Goal: Information Seeking & Learning: Find specific fact

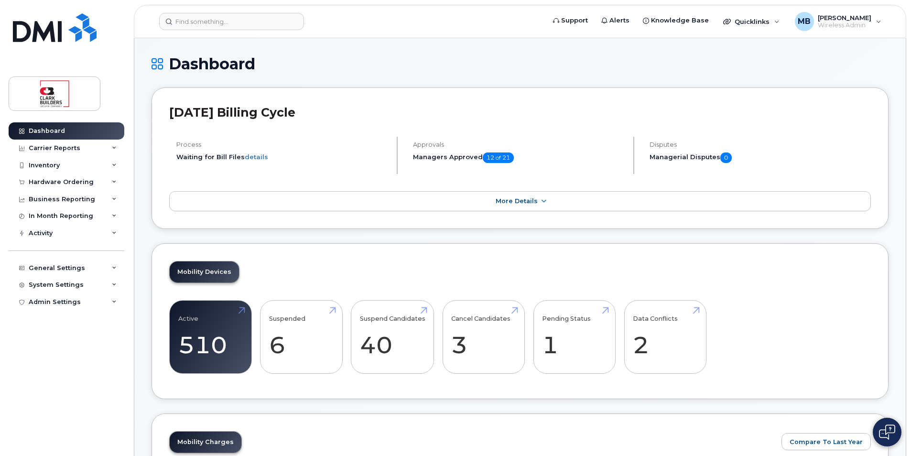
click at [221, 32] on header "Support Alerts Knowledge Base Quicklinks Suspend / Cancel Device Change SIM Car…" at bounding box center [520, 21] width 772 height 33
click at [221, 26] on input at bounding box center [231, 21] width 145 height 17
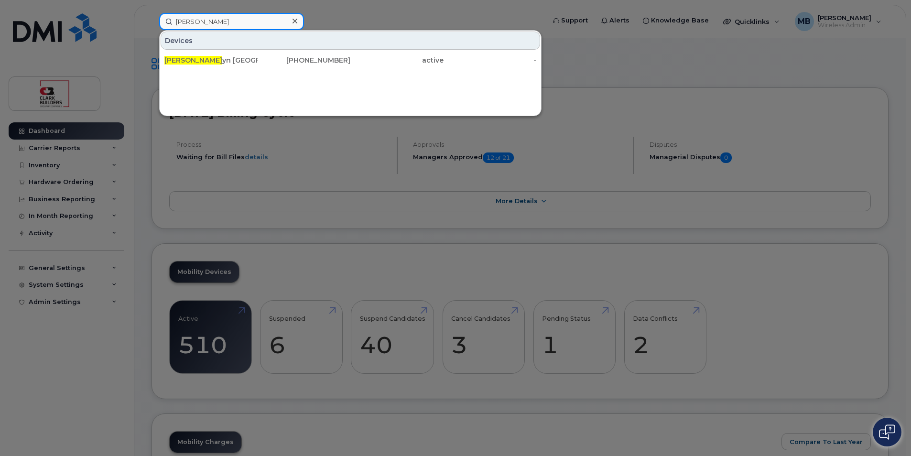
type input "maril"
click at [256, 48] on div "Devices" at bounding box center [350, 41] width 379 height 18
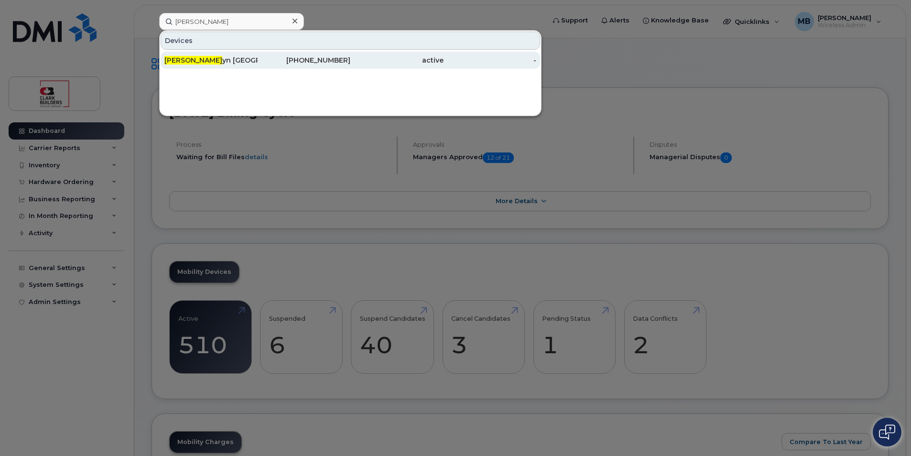
click at [258, 56] on div "780-239-1353" at bounding box center [304, 60] width 93 height 10
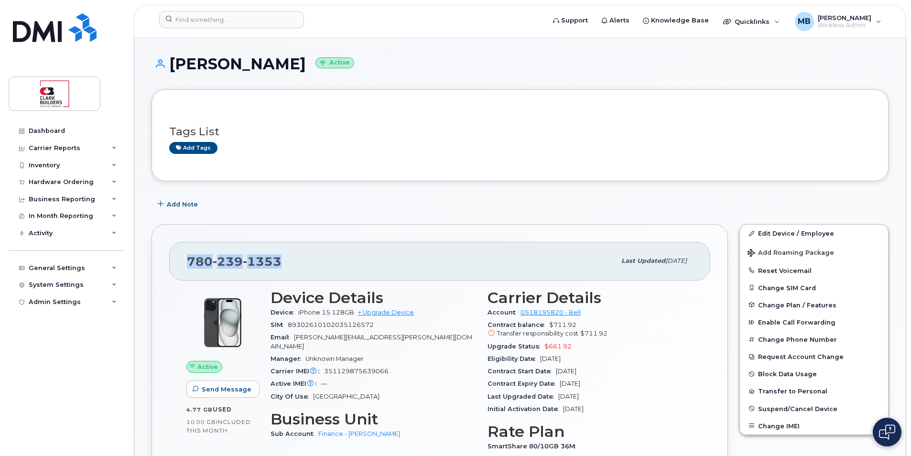
drag, startPoint x: 301, startPoint y: 259, endPoint x: 188, endPoint y: 258, distance: 113.2
click at [188, 258] on div "[PHONE_NUMBER]" at bounding box center [401, 261] width 429 height 20
drag, startPoint x: 188, startPoint y: 258, endPoint x: 304, endPoint y: 265, distance: 116.3
click at [304, 265] on div "[PHONE_NUMBER]" at bounding box center [401, 261] width 429 height 20
drag, startPoint x: 288, startPoint y: 261, endPoint x: 209, endPoint y: 261, distance: 78.8
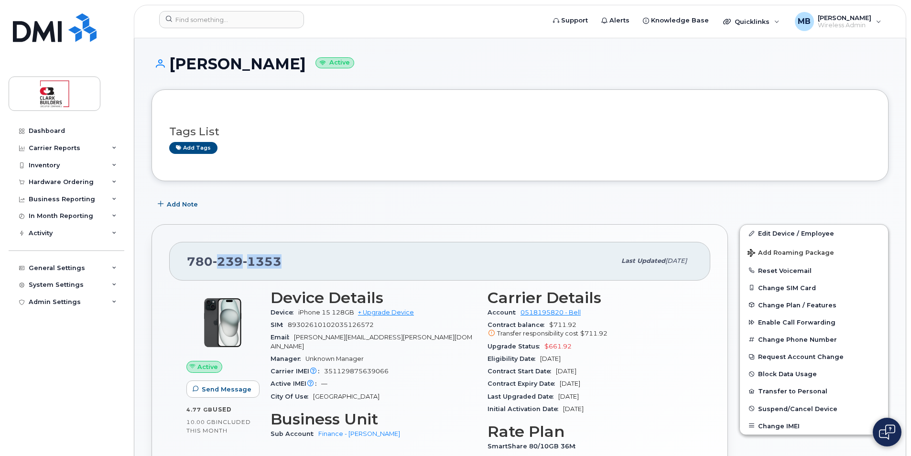
click at [208, 261] on div "780 239 1353" at bounding box center [401, 261] width 429 height 20
drag, startPoint x: 209, startPoint y: 261, endPoint x: 300, endPoint y: 261, distance: 90.8
click at [300, 261] on div "780 239 1353" at bounding box center [401, 261] width 429 height 20
drag, startPoint x: 290, startPoint y: 260, endPoint x: 184, endPoint y: 259, distance: 106.1
click at [184, 259] on div "780 239 1353 Last updated Aug 06, 2025" at bounding box center [439, 261] width 541 height 38
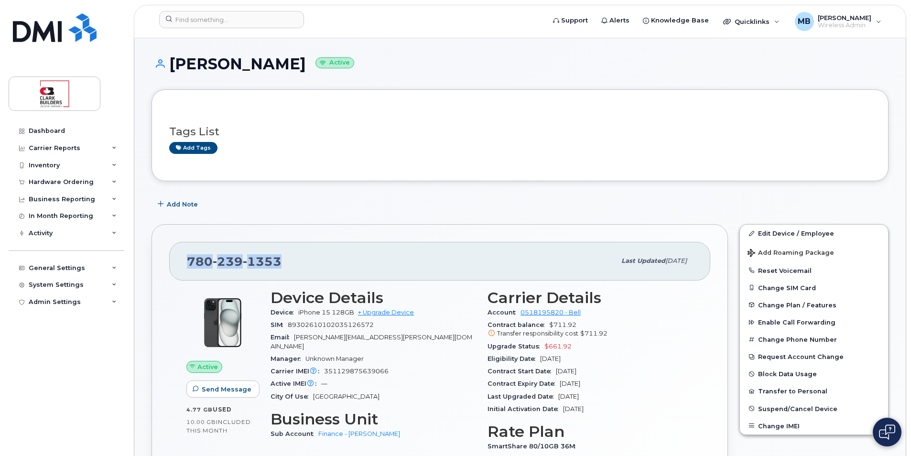
click at [307, 260] on div "[PHONE_NUMBER]" at bounding box center [401, 261] width 429 height 20
drag, startPoint x: 287, startPoint y: 260, endPoint x: 186, endPoint y: 260, distance: 100.8
click at [186, 260] on div "[PHONE_NUMBER] Last updated [DATE]" at bounding box center [439, 261] width 541 height 38
drag, startPoint x: 186, startPoint y: 260, endPoint x: 316, endPoint y: 260, distance: 130.0
click at [316, 260] on div "[PHONE_NUMBER]" at bounding box center [401, 261] width 429 height 20
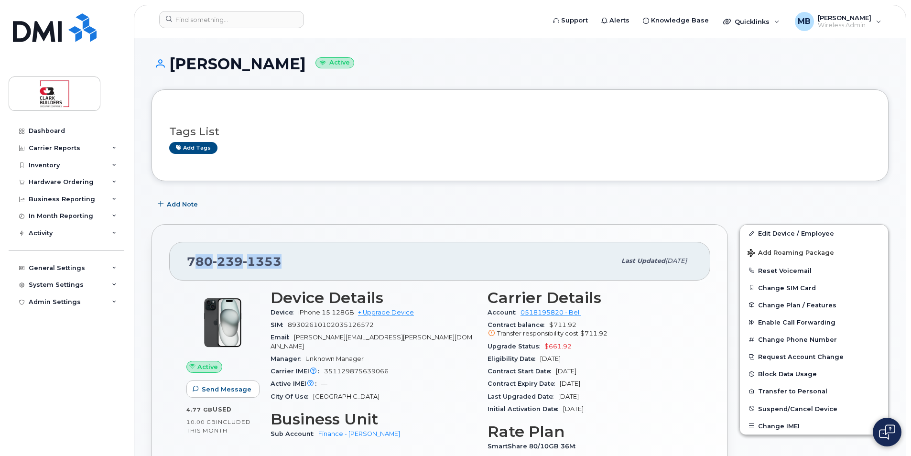
drag, startPoint x: 291, startPoint y: 260, endPoint x: 190, endPoint y: 260, distance: 101.8
click at [190, 260] on div "[PHONE_NUMBER]" at bounding box center [401, 261] width 429 height 20
click at [565, 219] on div "780 239 1353 Last updated Aug 06, 2025 Active Send Message 4.77 GB  used 10.00 …" at bounding box center [440, 390] width 588 height 344
drag, startPoint x: 590, startPoint y: 312, endPoint x: 517, endPoint y: 313, distance: 72.7
click at [517, 313] on div "Account 0518195820 - Bell" at bounding box center [589, 312] width 205 height 12
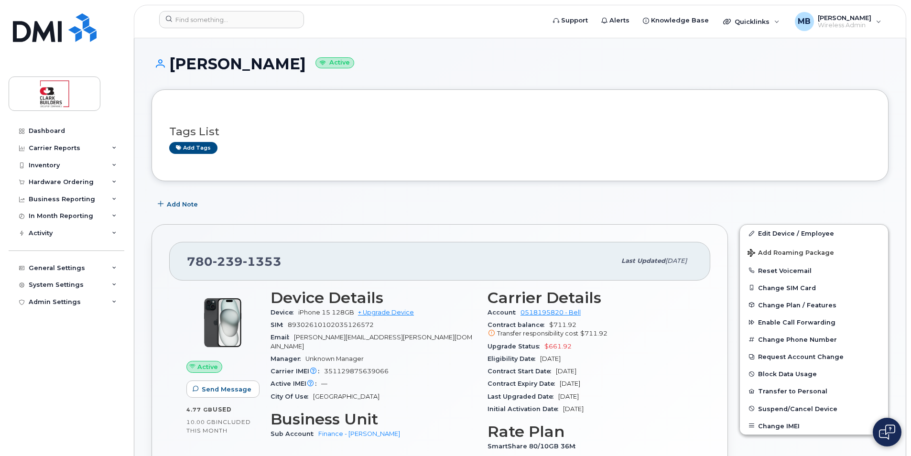
drag, startPoint x: 517, startPoint y: 313, endPoint x: 504, endPoint y: 300, distance: 18.9
click at [504, 300] on h3 "Carrier Details" at bounding box center [589, 297] width 205 height 17
click at [74, 272] on div "General Settings" at bounding box center [67, 267] width 116 height 17
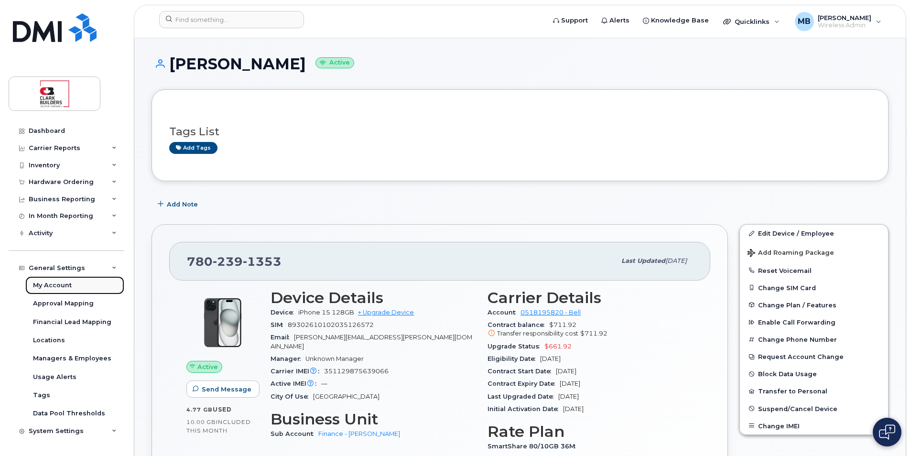
click at [65, 285] on div "My Account" at bounding box center [52, 285] width 39 height 9
click at [560, 312] on link "0518195820 - Bell" at bounding box center [550, 312] width 60 height 7
drag, startPoint x: 579, startPoint y: 187, endPoint x: 617, endPoint y: 228, distance: 56.5
click at [618, 230] on div "780 239 1353 Last updated Aug 06, 2025 Active Send Message 4.77 GB  used 10.00 …" at bounding box center [439, 390] width 576 height 333
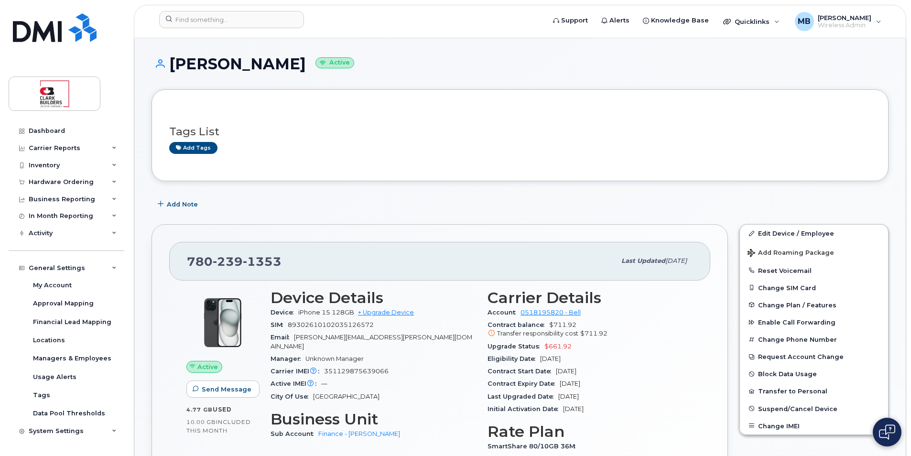
click at [588, 226] on div "780 239 1353 Last updated Aug 06, 2025 Active Send Message 4.77 GB  used 10.00 …" at bounding box center [439, 390] width 576 height 333
click at [587, 210] on div "Add Note" at bounding box center [519, 203] width 737 height 17
drag, startPoint x: 188, startPoint y: 261, endPoint x: 210, endPoint y: 261, distance: 22.5
click at [210, 261] on span "[PHONE_NUMBER]" at bounding box center [234, 261] width 95 height 14
drag, startPoint x: 210, startPoint y: 261, endPoint x: 217, endPoint y: 263, distance: 7.4
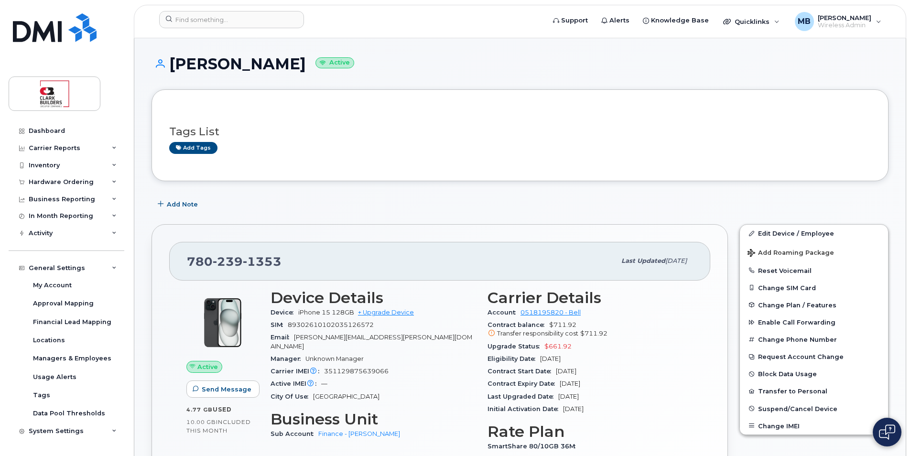
click at [243, 263] on span "239" at bounding box center [262, 261] width 39 height 14
click at [339, 250] on div "[PHONE_NUMBER] Last updated [DATE]" at bounding box center [439, 261] width 541 height 38
drag, startPoint x: 167, startPoint y: 61, endPoint x: 290, endPoint y: 62, distance: 122.3
click at [290, 62] on h1 "Marilyn Molzan Active" at bounding box center [519, 63] width 737 height 17
click at [431, 200] on div "Add Note" at bounding box center [519, 203] width 737 height 17
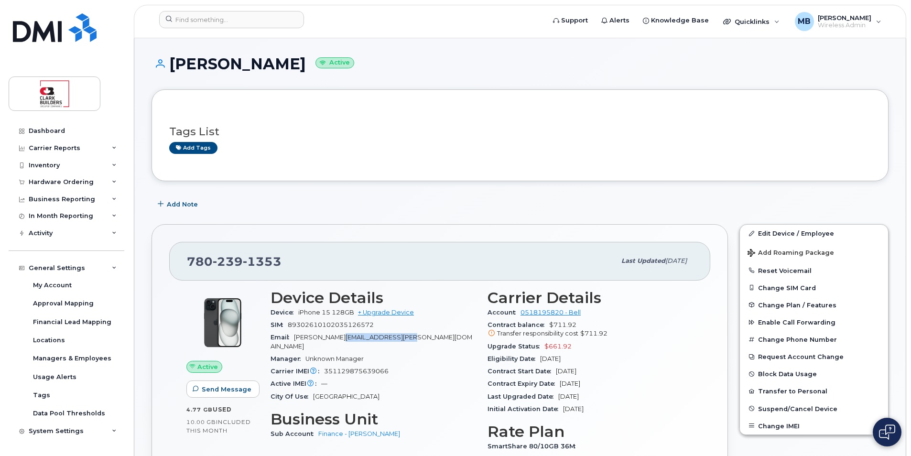
drag, startPoint x: 355, startPoint y: 335, endPoint x: 409, endPoint y: 338, distance: 54.1
click at [409, 338] on div "Email marilyn.molzan@clarkbuilders.com" at bounding box center [372, 342] width 205 height 22
click at [413, 340] on div "Email marilyn.molzan@clarkbuilders.com" at bounding box center [372, 342] width 205 height 22
drag, startPoint x: 405, startPoint y: 337, endPoint x: 306, endPoint y: 337, distance: 98.4
click at [306, 337] on div "Email marilyn.molzan@clarkbuilders.com" at bounding box center [372, 342] width 205 height 22
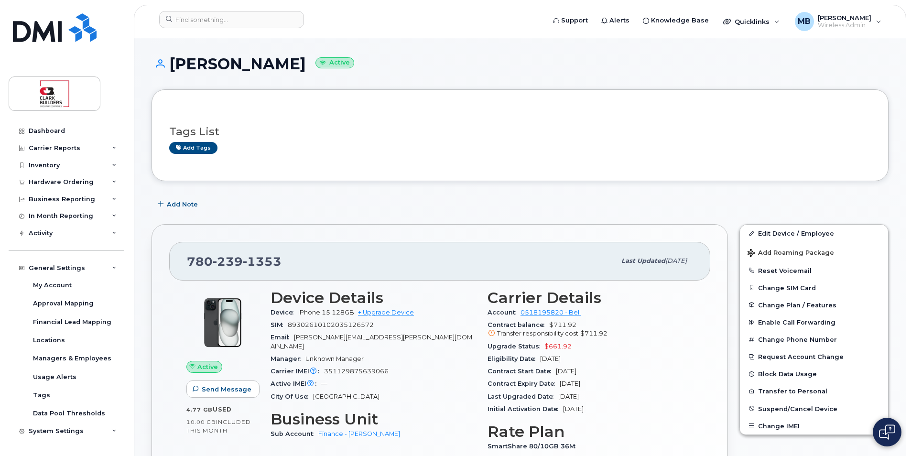
drag, startPoint x: 306, startPoint y: 337, endPoint x: 298, endPoint y: 337, distance: 8.1
click at [298, 337] on span "[PERSON_NAME][EMAIL_ADDRESS][PERSON_NAME][DOMAIN_NAME]" at bounding box center [371, 342] width 202 height 16
drag, startPoint x: 169, startPoint y: 64, endPoint x: 291, endPoint y: 74, distance: 123.2
click at [291, 74] on div "Marilyn Molzan Active" at bounding box center [519, 72] width 737 height 34
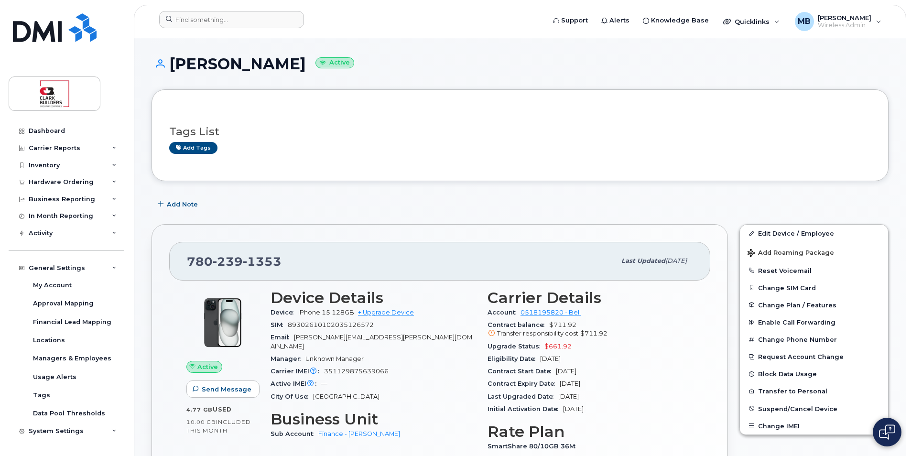
click at [356, 24] on form at bounding box center [348, 19] width 379 height 17
click at [228, 17] on input at bounding box center [231, 19] width 145 height 17
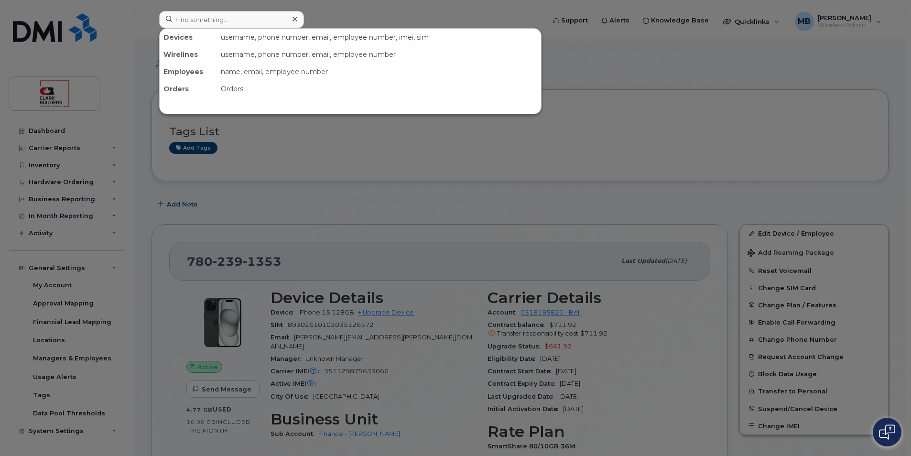
click at [399, 6] on div at bounding box center [455, 228] width 911 height 456
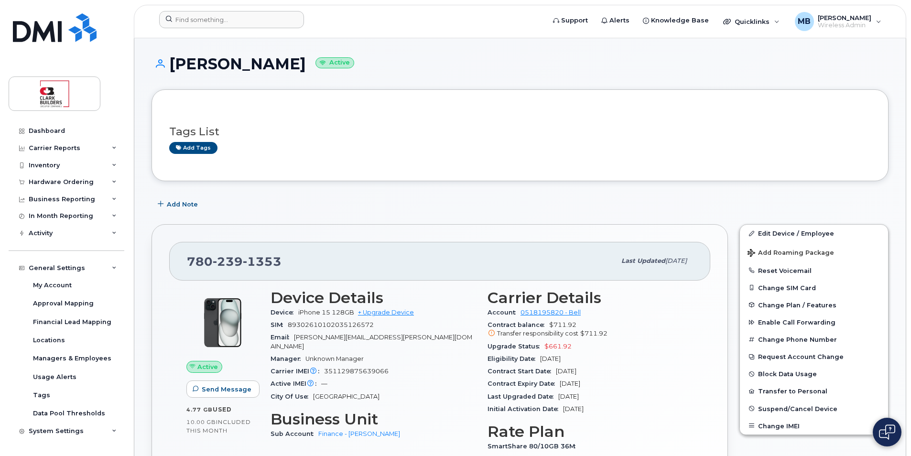
click at [336, 202] on div "Add Note" at bounding box center [519, 203] width 737 height 17
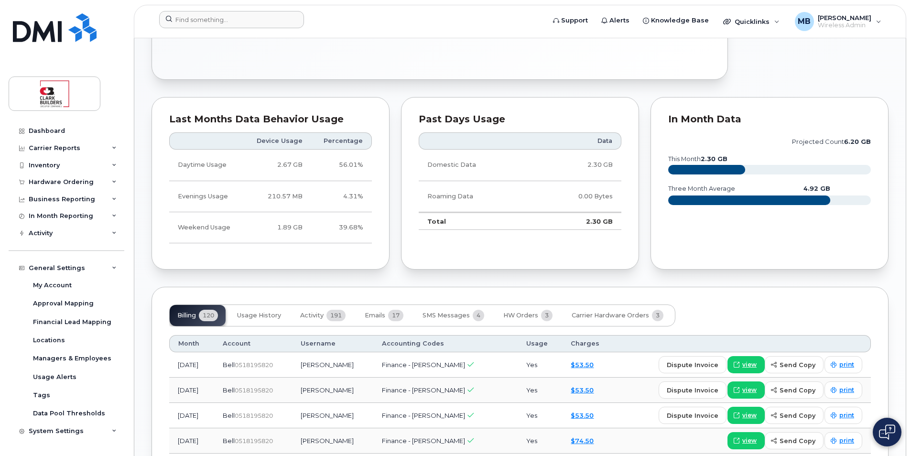
scroll to position [573, 0]
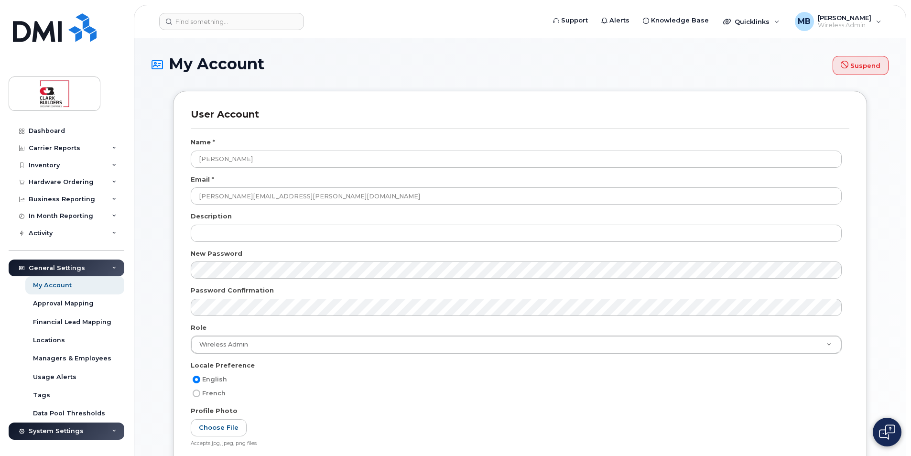
scroll to position [96, 0]
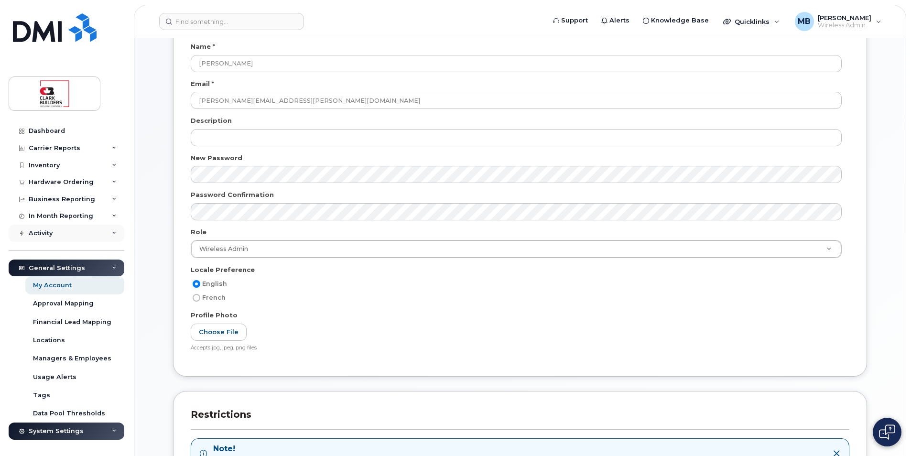
click at [73, 233] on div "Activity" at bounding box center [67, 233] width 116 height 17
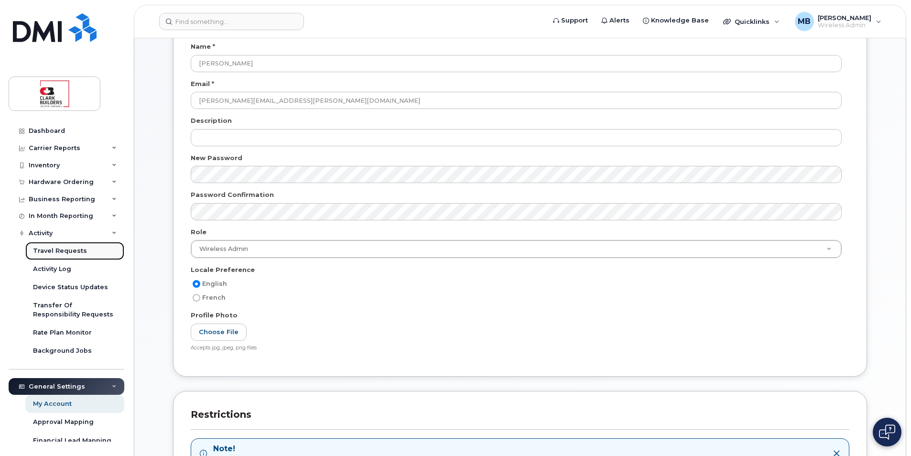
click at [70, 254] on div "Travel Requests" at bounding box center [60, 251] width 54 height 9
click at [62, 144] on div "Carrier Reports" at bounding box center [55, 148] width 52 height 8
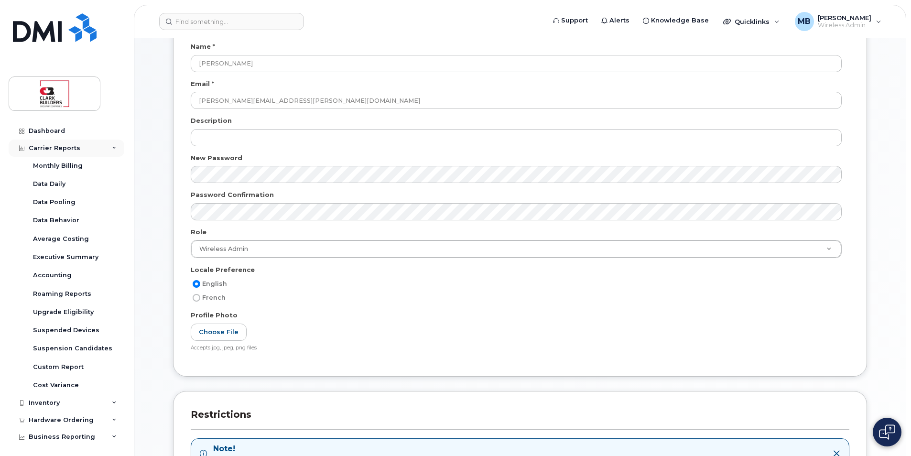
click at [65, 147] on div "Carrier Reports" at bounding box center [55, 148] width 52 height 8
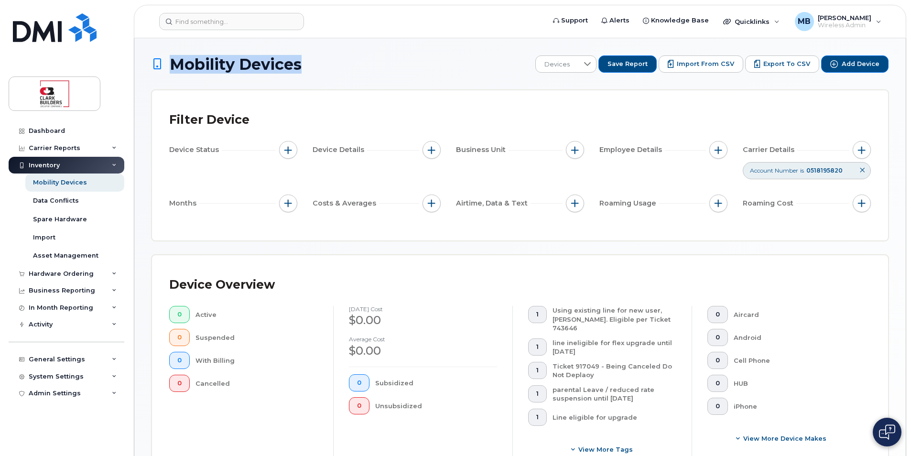
drag, startPoint x: 184, startPoint y: 62, endPoint x: 312, endPoint y: 62, distance: 127.6
click at [312, 62] on h1 "Mobility Devices" at bounding box center [340, 64] width 379 height 17
drag, startPoint x: 312, startPoint y: 62, endPoint x: 319, endPoint y: 65, distance: 7.3
click at [319, 65] on h1 "Mobility Devices" at bounding box center [340, 64] width 379 height 17
drag, startPoint x: 302, startPoint y: 63, endPoint x: 234, endPoint y: 63, distance: 68.8
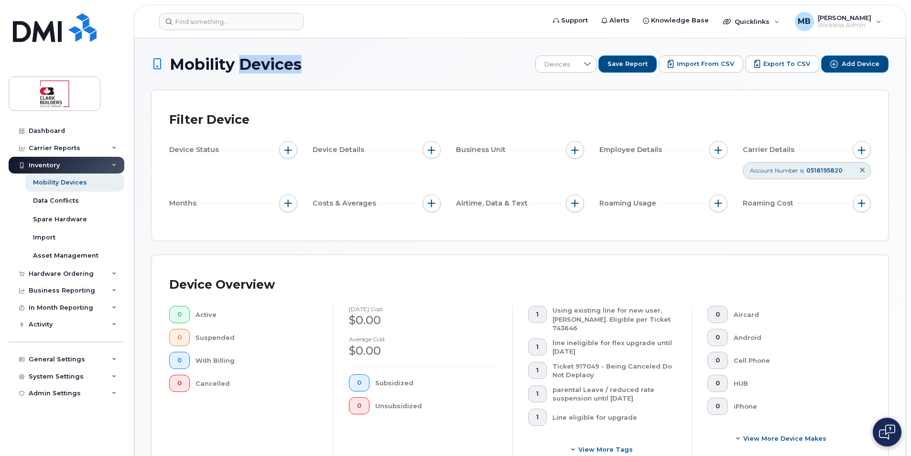
click at [235, 63] on h1 "Mobility Devices" at bounding box center [340, 64] width 379 height 17
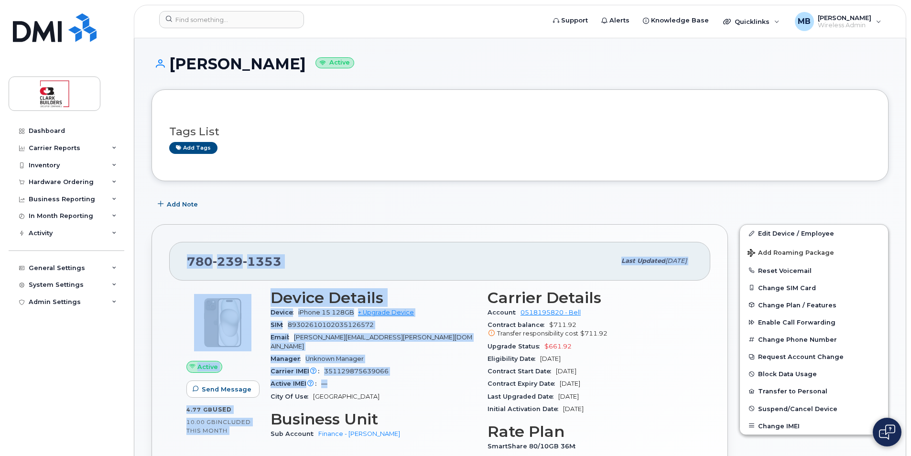
drag, startPoint x: 404, startPoint y: 212, endPoint x: 468, endPoint y: 378, distance: 178.2
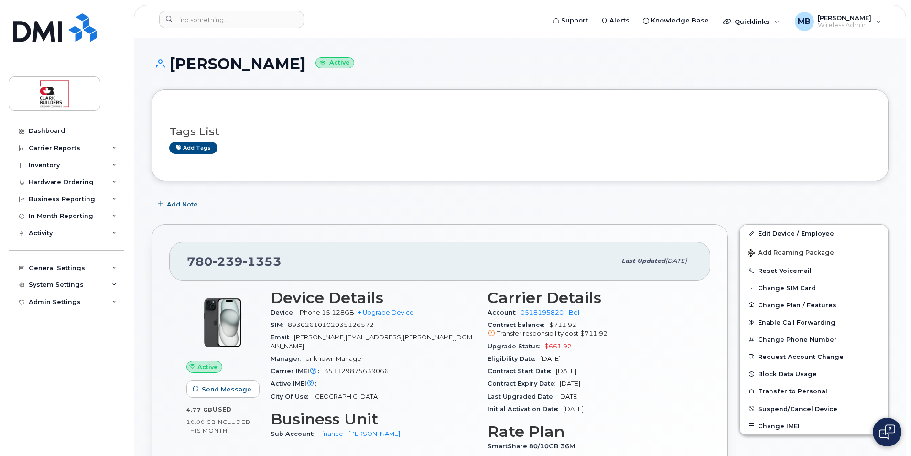
drag, startPoint x: 468, startPoint y: 378, endPoint x: 460, endPoint y: 401, distance: 24.2
click at [460, 410] on h3 "Business Unit" at bounding box center [372, 418] width 205 height 17
drag, startPoint x: 181, startPoint y: 259, endPoint x: 332, endPoint y: 267, distance: 151.7
click at [332, 266] on div "[PHONE_NUMBER] Last updated [DATE]" at bounding box center [439, 261] width 541 height 38
drag, startPoint x: 332, startPoint y: 267, endPoint x: 421, endPoint y: 217, distance: 102.2
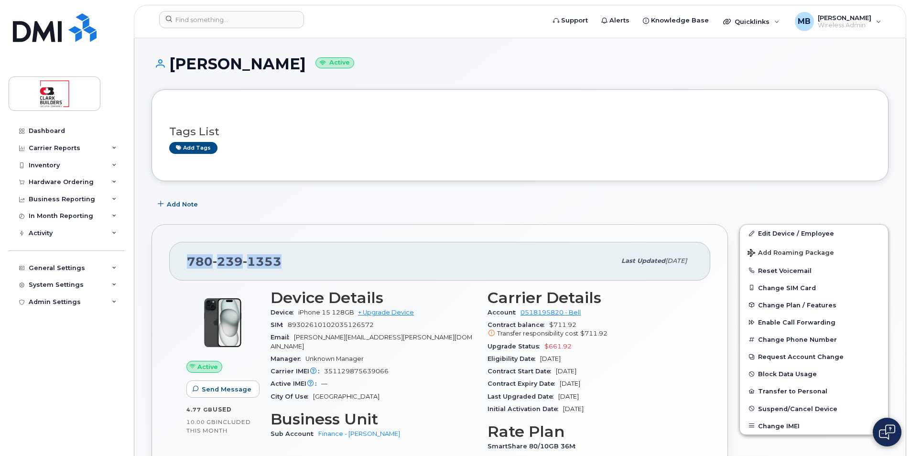
drag, startPoint x: 306, startPoint y: 262, endPoint x: 184, endPoint y: 260, distance: 121.4
click at [184, 260] on div "[PHONE_NUMBER] Last updated [DATE]" at bounding box center [439, 261] width 541 height 38
click at [400, 260] on div "[PHONE_NUMBER]" at bounding box center [401, 261] width 429 height 20
drag, startPoint x: 288, startPoint y: 261, endPoint x: 191, endPoint y: 263, distance: 97.0
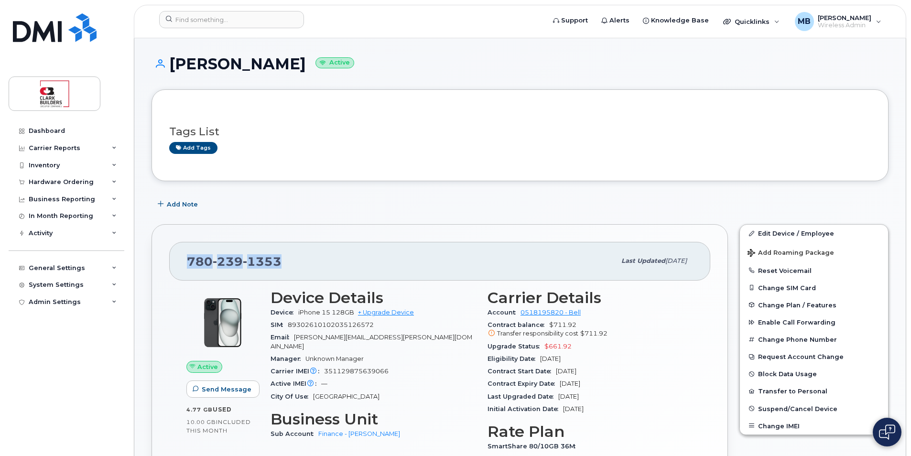
click at [191, 263] on div "[PHONE_NUMBER]" at bounding box center [401, 261] width 429 height 20
drag, startPoint x: 191, startPoint y: 263, endPoint x: 295, endPoint y: 269, distance: 104.8
click at [295, 269] on div "[PHONE_NUMBER]" at bounding box center [401, 261] width 429 height 20
drag, startPoint x: 280, startPoint y: 258, endPoint x: 181, endPoint y: 258, distance: 98.9
click at [181, 258] on div "[PHONE_NUMBER] Last updated [DATE]" at bounding box center [439, 261] width 541 height 38
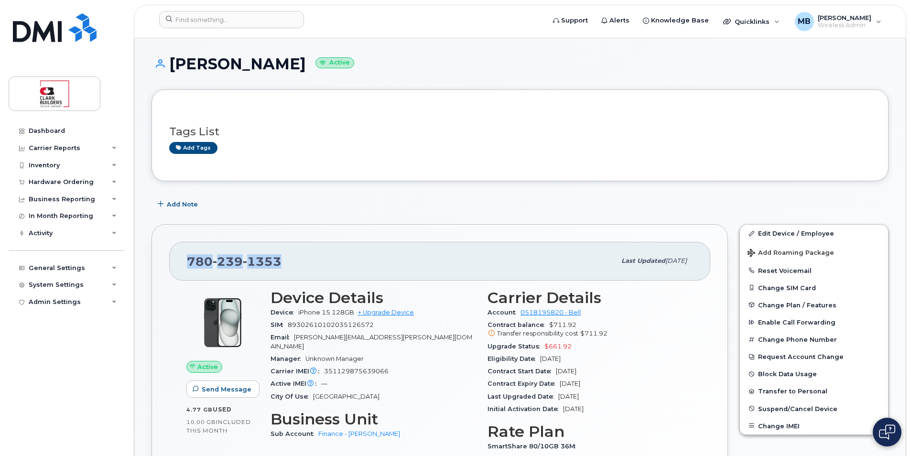
drag, startPoint x: 181, startPoint y: 258, endPoint x: 349, endPoint y: 264, distance: 168.3
click at [349, 264] on div "[PHONE_NUMBER]" at bounding box center [401, 261] width 429 height 20
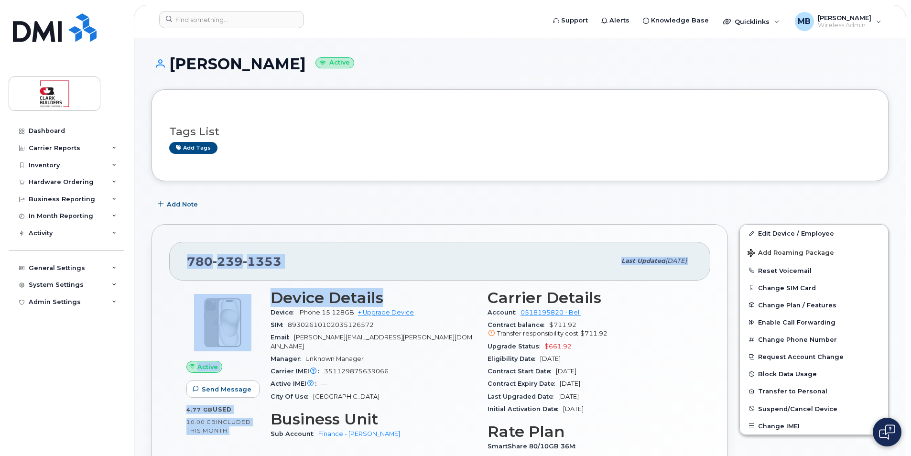
drag, startPoint x: 418, startPoint y: 198, endPoint x: 461, endPoint y: 299, distance: 110.0
drag, startPoint x: 461, startPoint y: 299, endPoint x: 426, endPoint y: 288, distance: 36.6
click at [426, 288] on div "Device Details Device iPhone 15 128GB + Upgrade Device SIM [TECHNICAL_ID] Email…" at bounding box center [373, 392] width 217 height 219
drag, startPoint x: 409, startPoint y: 193, endPoint x: 463, endPoint y: 336, distance: 152.9
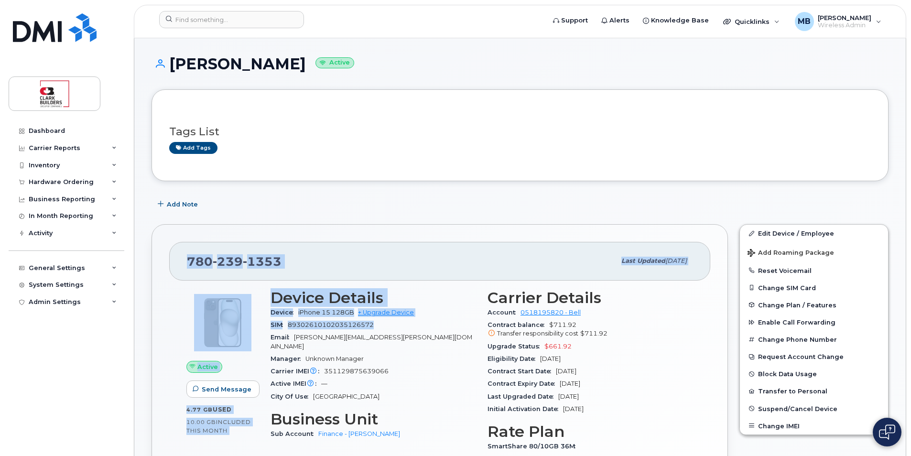
drag, startPoint x: 463, startPoint y: 336, endPoint x: 465, endPoint y: 344, distance: 7.9
click at [465, 344] on section "Device Details Device iPhone 15 128GB + Upgrade Device SIM [TECHNICAL_ID] Email…" at bounding box center [372, 346] width 205 height 114
click at [458, 313] on div "Device iPhone 15 128GB + Upgrade Device" at bounding box center [372, 312] width 205 height 12
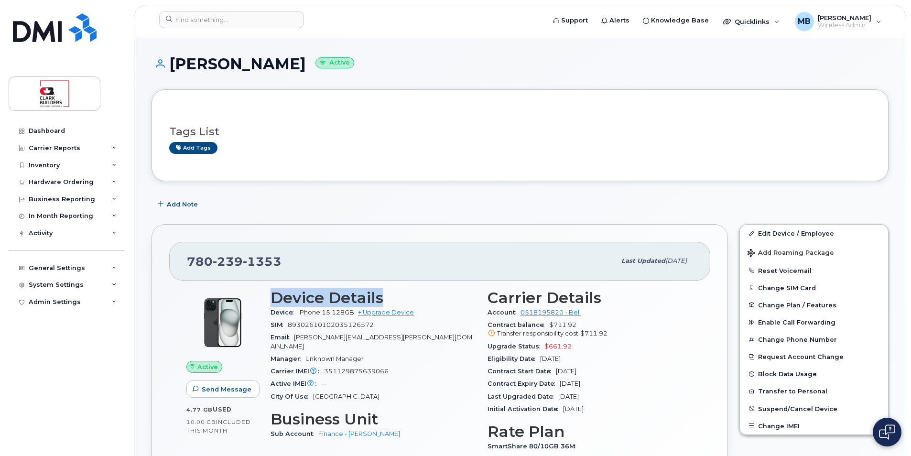
drag, startPoint x: 274, startPoint y: 299, endPoint x: 412, endPoint y: 299, distance: 137.6
click at [412, 299] on h3 "Device Details" at bounding box center [372, 297] width 205 height 17
drag, startPoint x: 412, startPoint y: 299, endPoint x: 432, endPoint y: 299, distance: 20.1
click at [432, 299] on h3 "Device Details" at bounding box center [372, 297] width 205 height 17
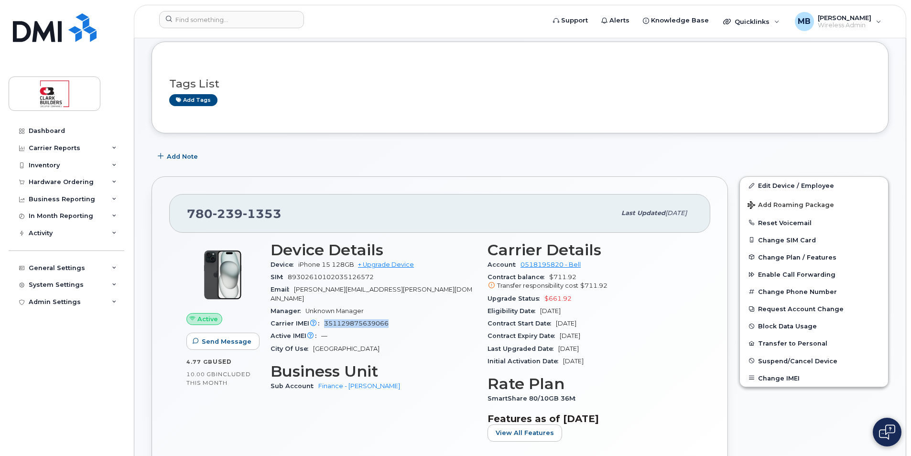
drag, startPoint x: 388, startPoint y: 314, endPoint x: 318, endPoint y: 311, distance: 70.3
click at [318, 317] on div "Carrier IMEI Carrier IMEI is reported during the last billing cycle or change o…" at bounding box center [372, 323] width 205 height 12
drag, startPoint x: 318, startPoint y: 311, endPoint x: 357, endPoint y: 317, distance: 39.7
copy div "Carrier IMEI is reported during the last billing cycle or change of service 351…"
